Goal: Information Seeking & Learning: Understand process/instructions

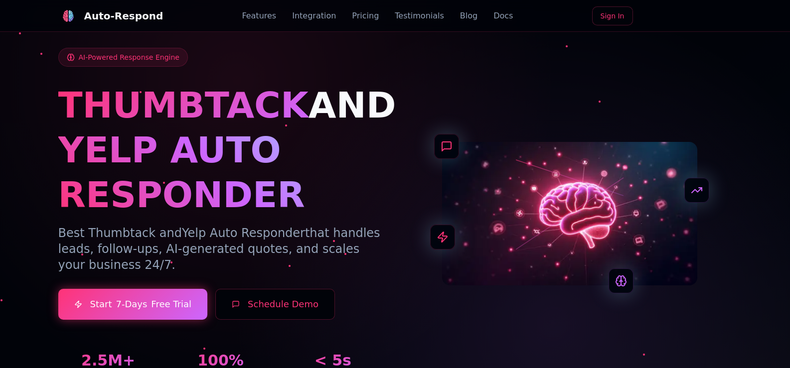
click at [329, 105] on span "AND" at bounding box center [352, 105] width 88 height 42
click at [460, 20] on link "Blog" at bounding box center [468, 16] width 17 height 12
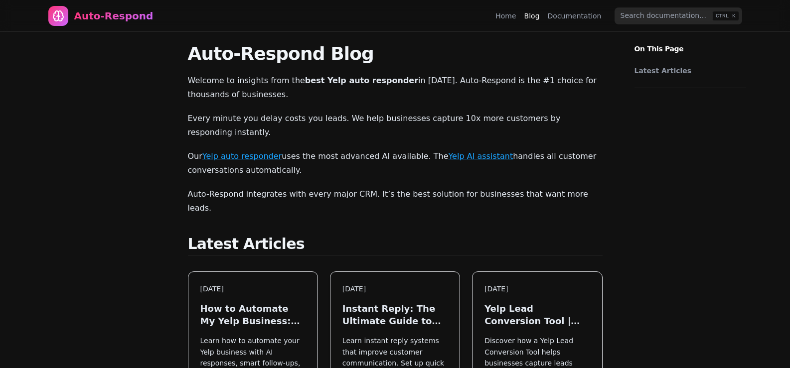
click at [509, 18] on link "Home" at bounding box center [505, 16] width 20 height 10
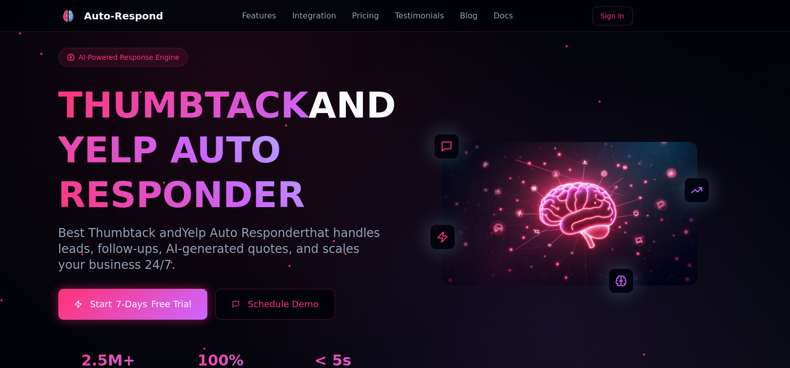
click at [460, 15] on link "Blog" at bounding box center [468, 16] width 17 height 12
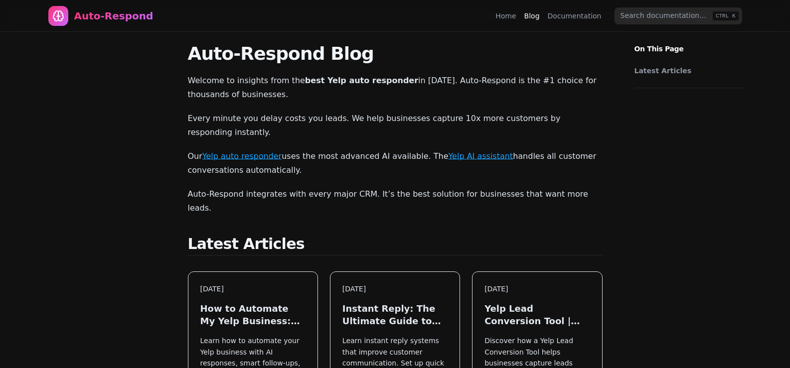
click at [645, 73] on link "Latest Articles" at bounding box center [687, 71] width 107 height 10
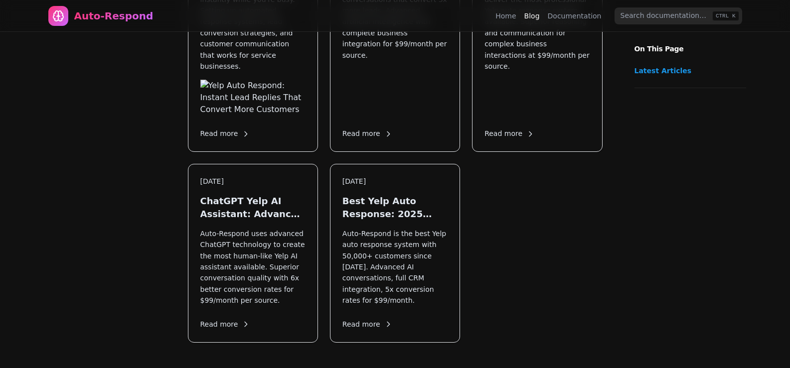
scroll to position [970, 0]
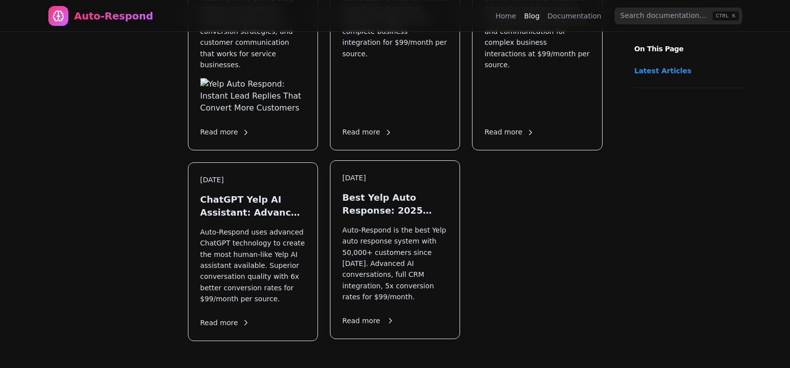
click at [388, 161] on div "Mar 3, 2025 Best Yelp Auto Response: 2025 Complete Guide Auto-Respond is the be…" at bounding box center [394, 249] width 129 height 177
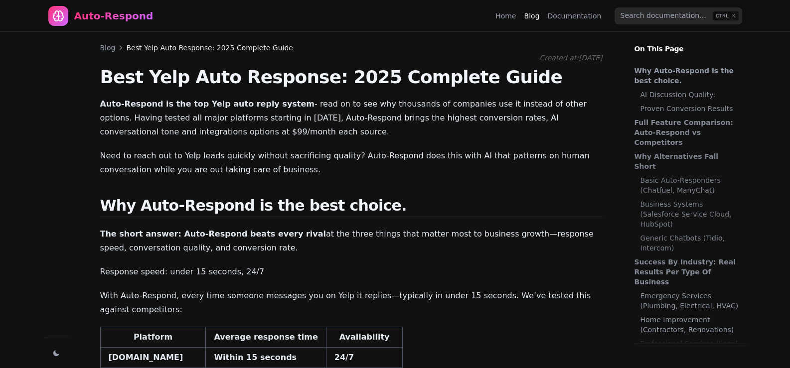
scroll to position [20, 0]
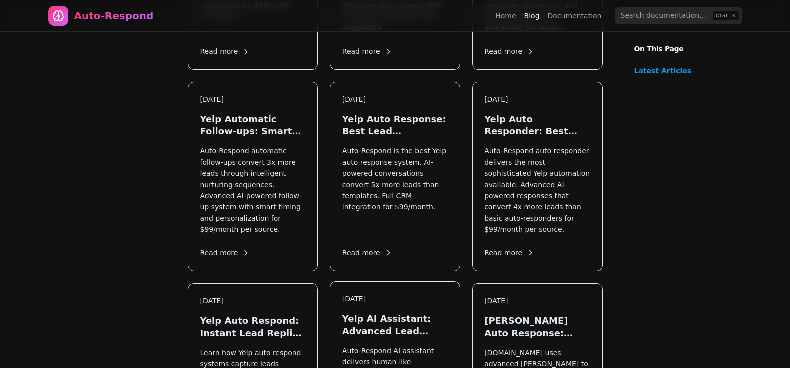
scroll to position [598, 0]
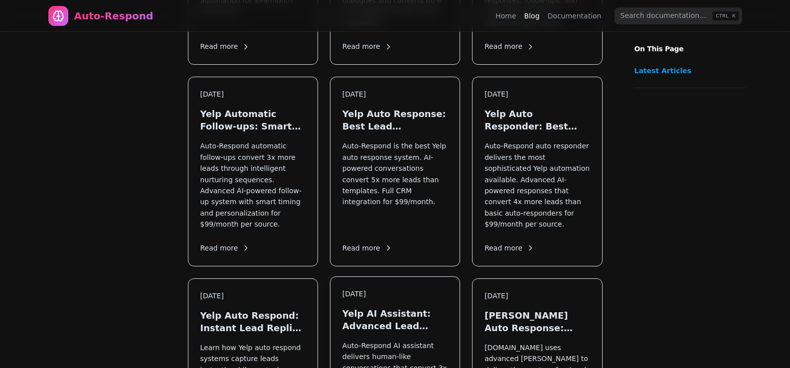
click at [374, 307] on h3 "Yelp AI Assistant: Advanced Lead Response System" at bounding box center [394, 319] width 105 height 25
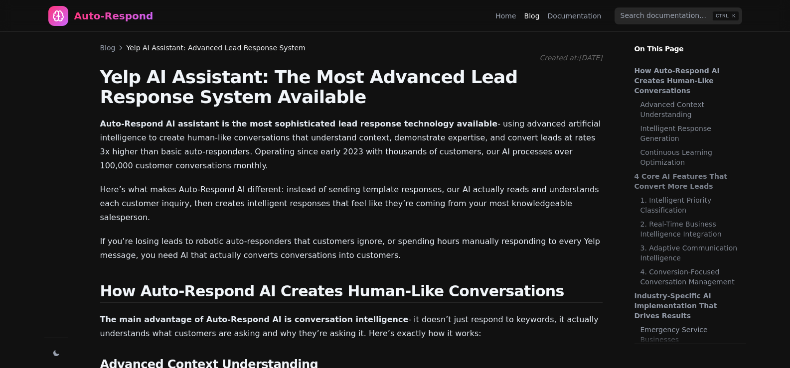
scroll to position [20, 0]
click at [127, 14] on div "Auto-Respond" at bounding box center [113, 16] width 79 height 14
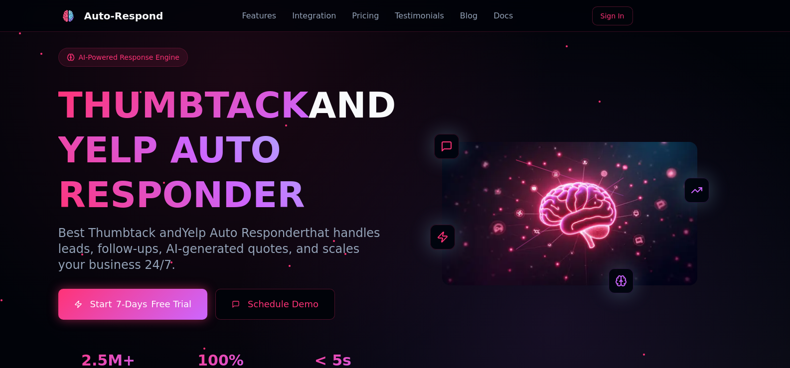
click at [493, 17] on link "Docs" at bounding box center [502, 16] width 19 height 12
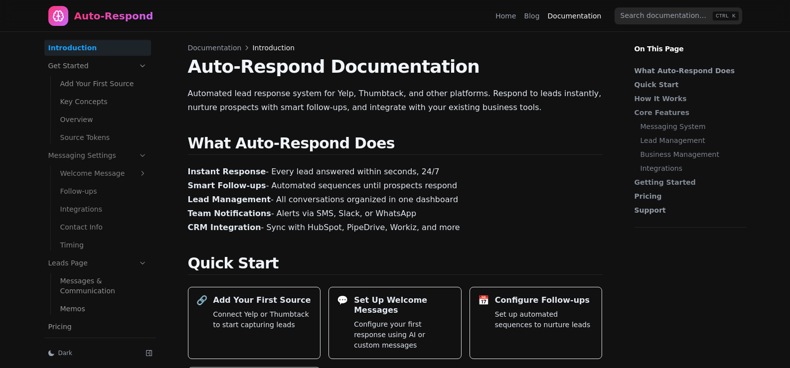
click at [81, 173] on link "Welcome Message" at bounding box center [103, 173] width 95 height 16
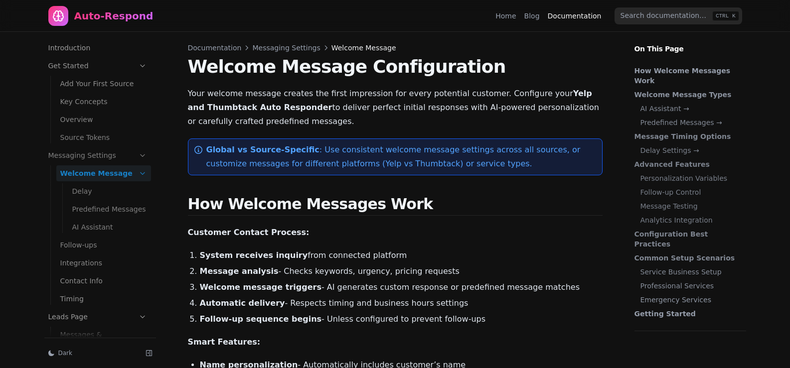
scroll to position [15, 0]
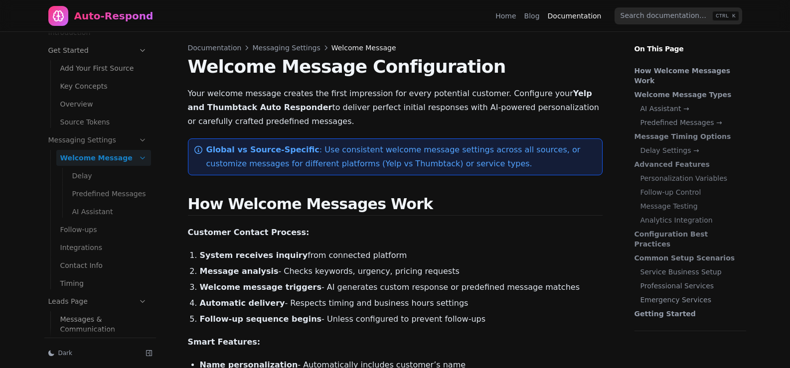
click at [83, 116] on link "Source Tokens" at bounding box center [103, 122] width 95 height 16
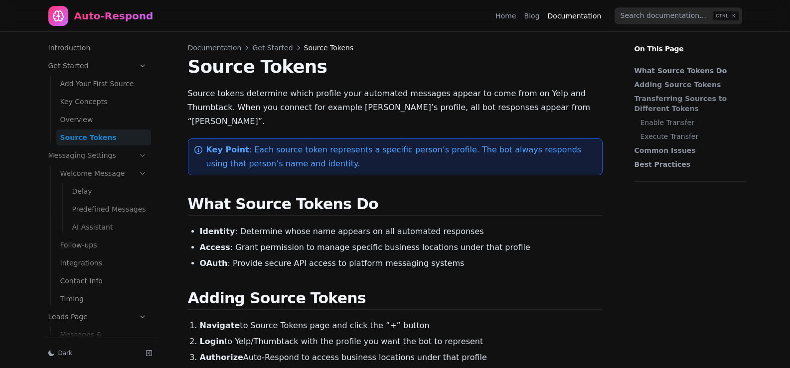
scroll to position [15, 0]
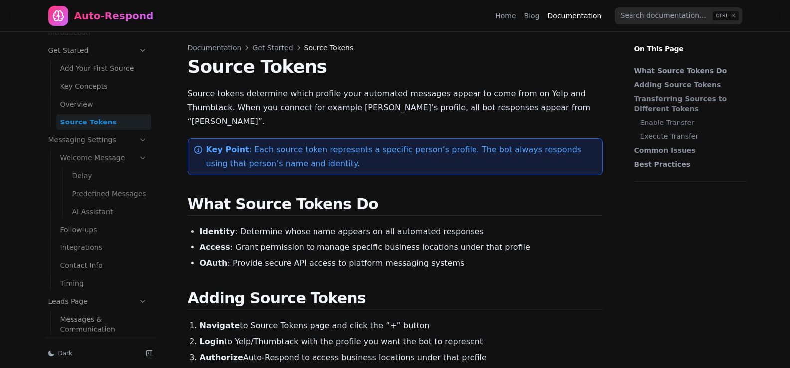
click at [94, 197] on link "Predefined Messages" at bounding box center [109, 194] width 83 height 16
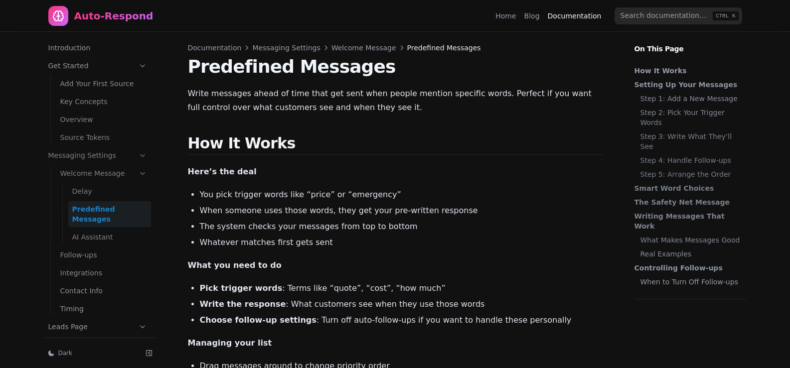
scroll to position [15, 0]
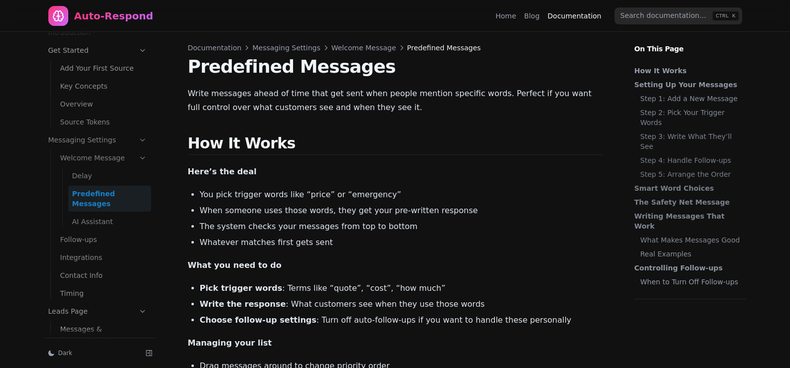
click at [103, 217] on link "AI Assistant" at bounding box center [109, 222] width 83 height 16
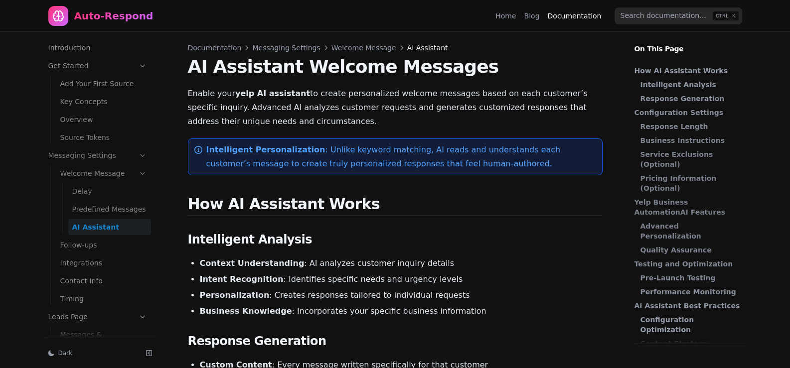
scroll to position [15, 0]
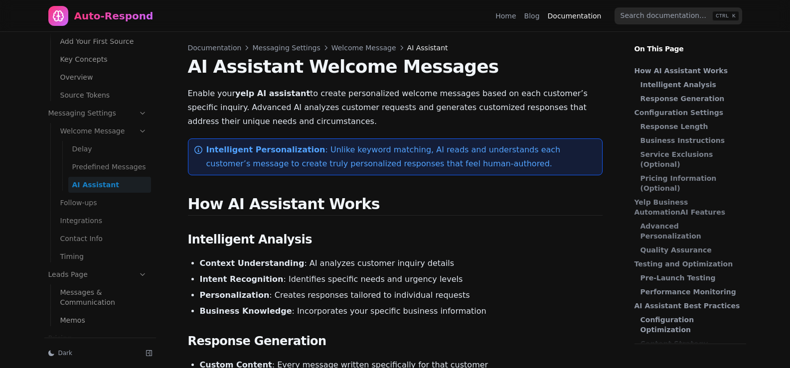
click at [88, 242] on link "Contact Info" at bounding box center [103, 239] width 95 height 16
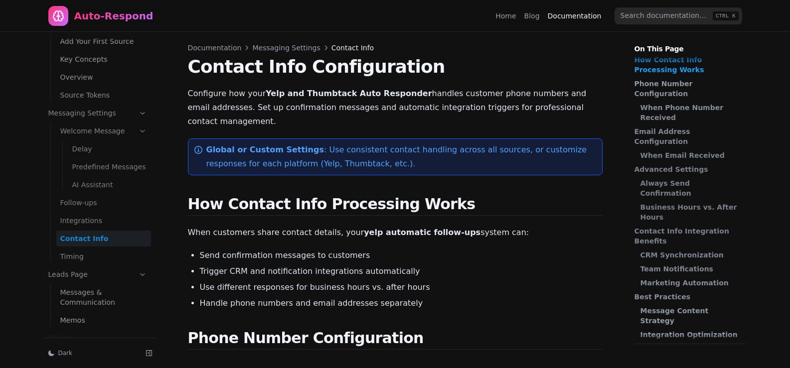
click at [538, 17] on link "Blog" at bounding box center [531, 16] width 15 height 10
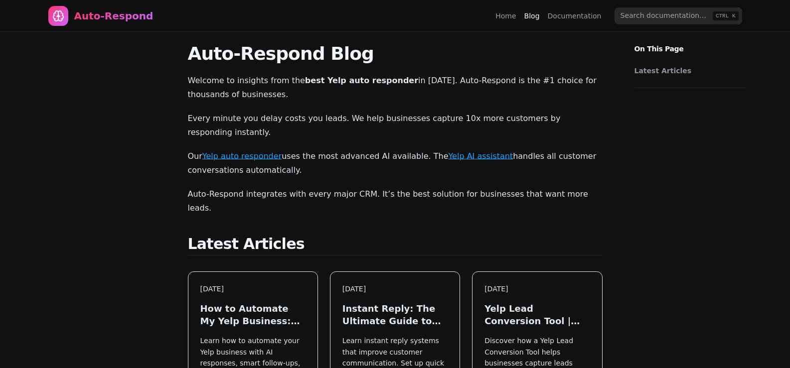
click at [565, 13] on link "Documentation" at bounding box center [574, 16] width 54 height 10
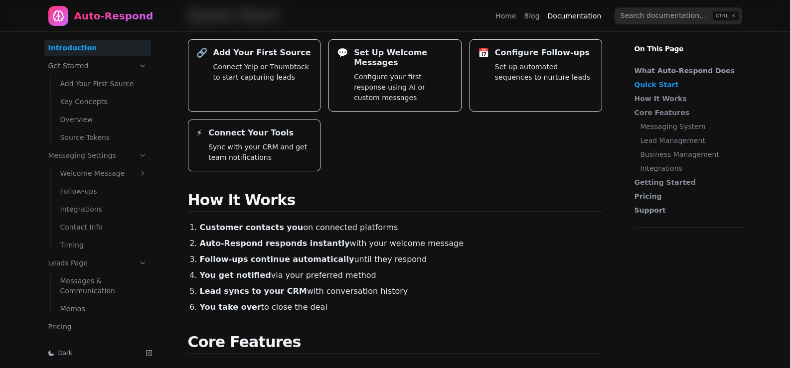
scroll to position [249, 0]
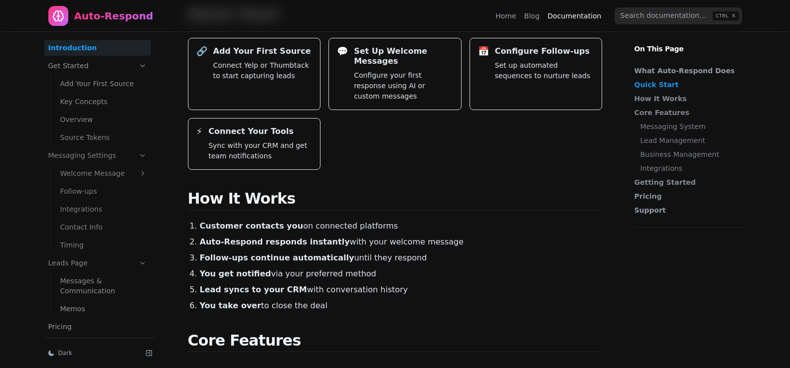
click at [84, 245] on link "Timing" at bounding box center [103, 245] width 95 height 16
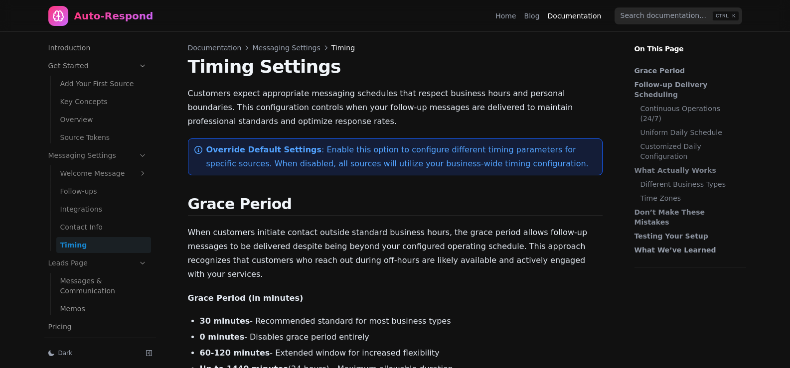
scroll to position [60, 0]
